Goal: Transaction & Acquisition: Purchase product/service

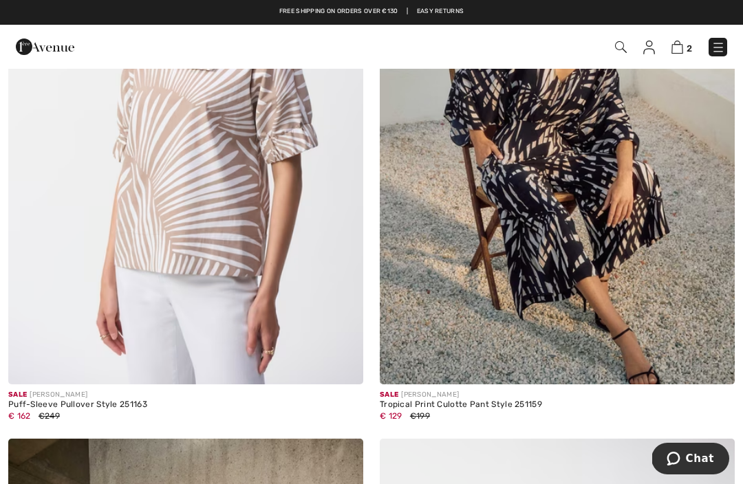
scroll to position [9543, 0]
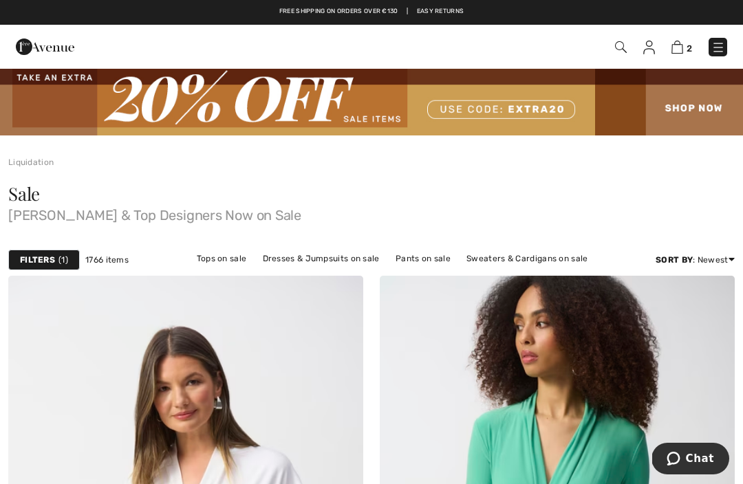
click at [682, 43] on img at bounding box center [677, 47] width 12 height 13
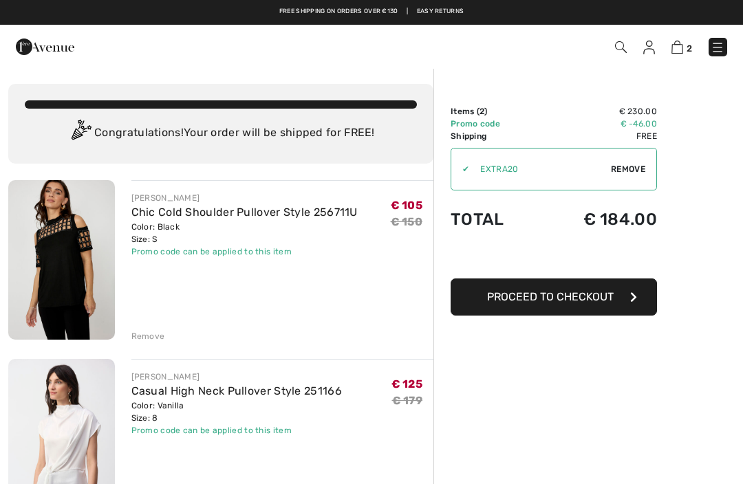
click at [537, 164] on input "TEXT" at bounding box center [540, 169] width 142 height 41
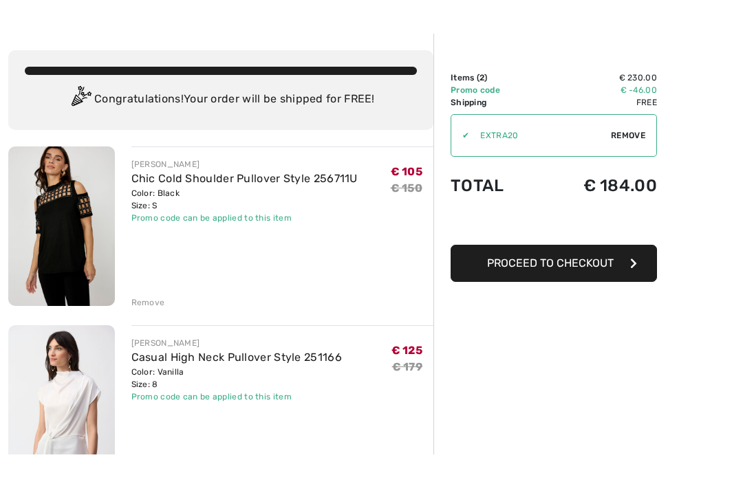
scroll to position [34, 0]
click at [77, 420] on img at bounding box center [61, 404] width 107 height 159
